Goal: Navigation & Orientation: Go to known website

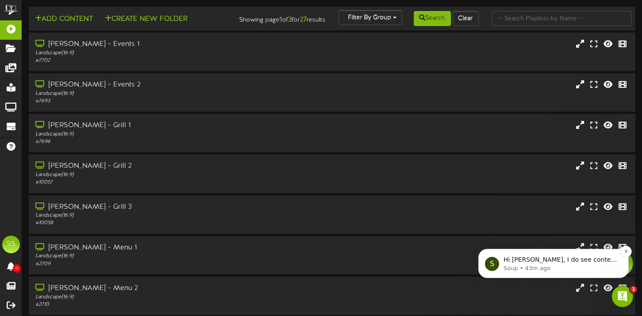
click at [570, 258] on p "Hi Shane, I do see content on it now, and I understand your frustration. Its no…" at bounding box center [560, 259] width 114 height 9
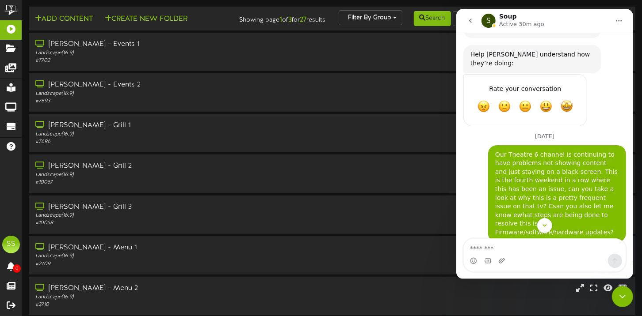
scroll to position [761, 0]
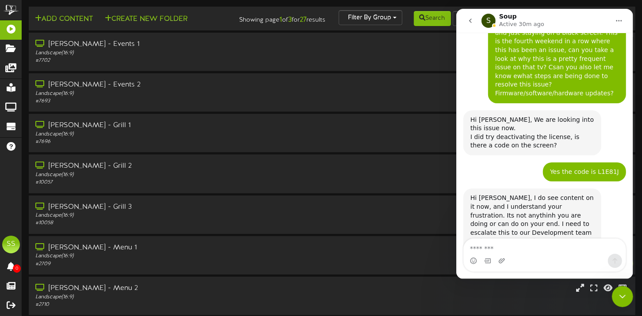
click at [468, 23] on icon "go back" at bounding box center [469, 20] width 7 height 7
